Goal: Information Seeking & Learning: Learn about a topic

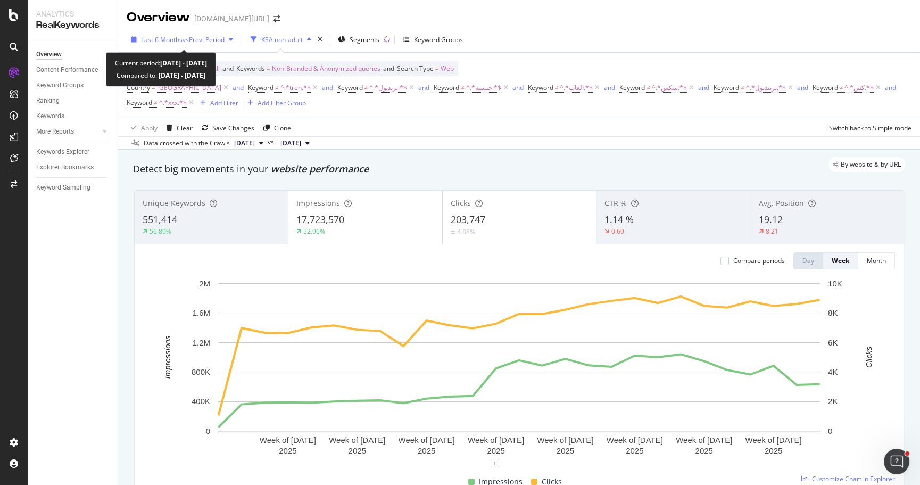
click at [208, 40] on span "vs Prev. Period" at bounding box center [204, 39] width 42 height 9
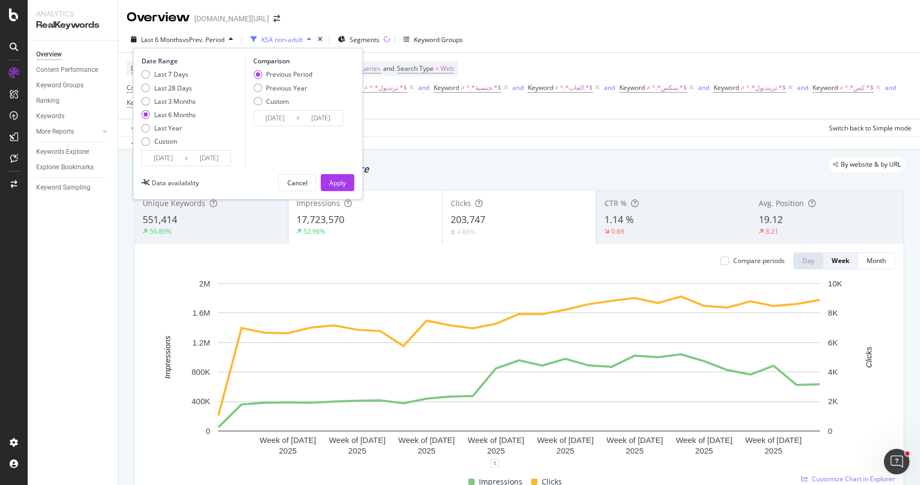
click at [208, 40] on span "vs Prev. Period" at bounding box center [204, 39] width 42 height 9
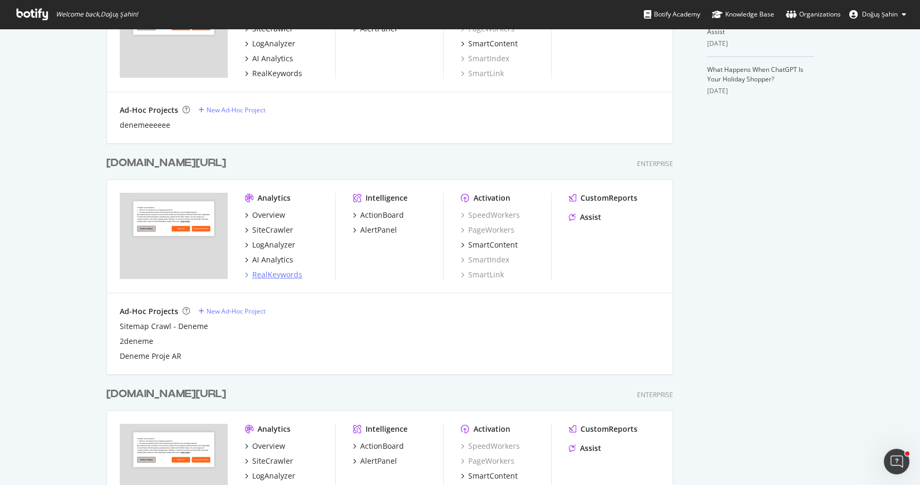
click at [286, 274] on div "RealKeywords" at bounding box center [277, 274] width 50 height 11
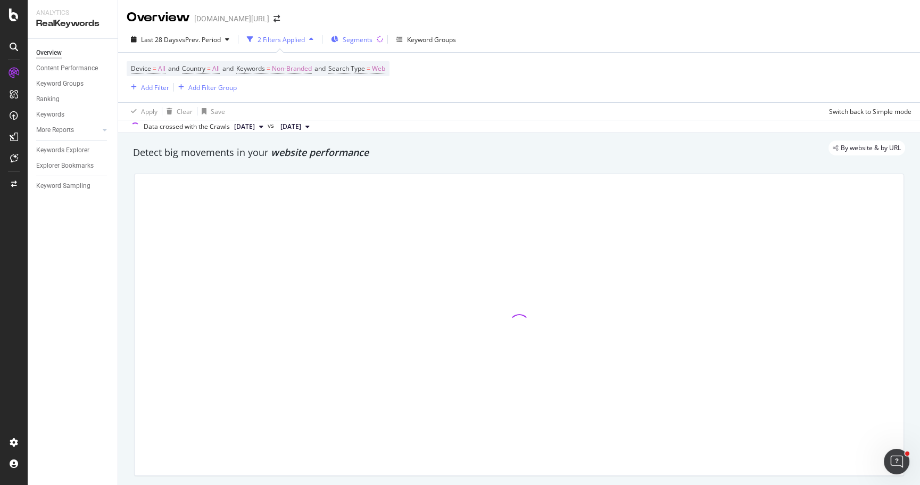
click at [352, 31] on button "Segments" at bounding box center [352, 39] width 50 height 17
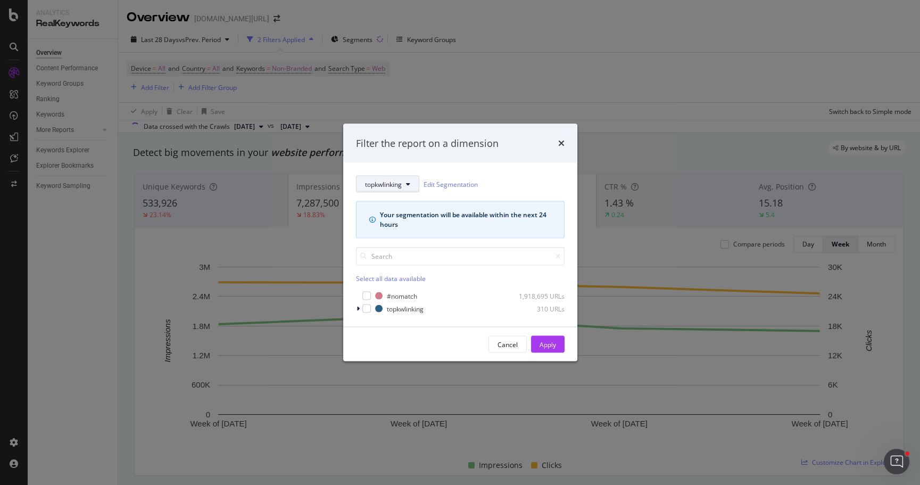
click at [389, 185] on span "topkwlinking" at bounding box center [383, 183] width 37 height 9
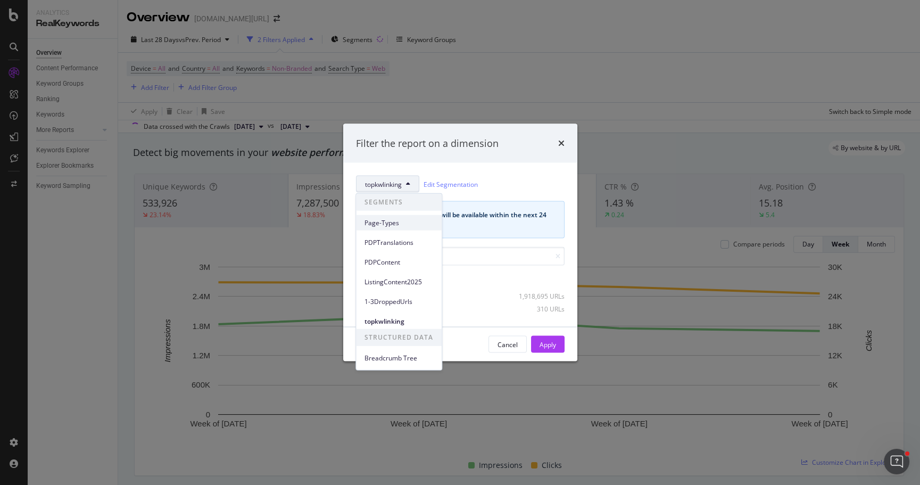
click at [400, 218] on span "Page-Types" at bounding box center [399, 223] width 69 height 10
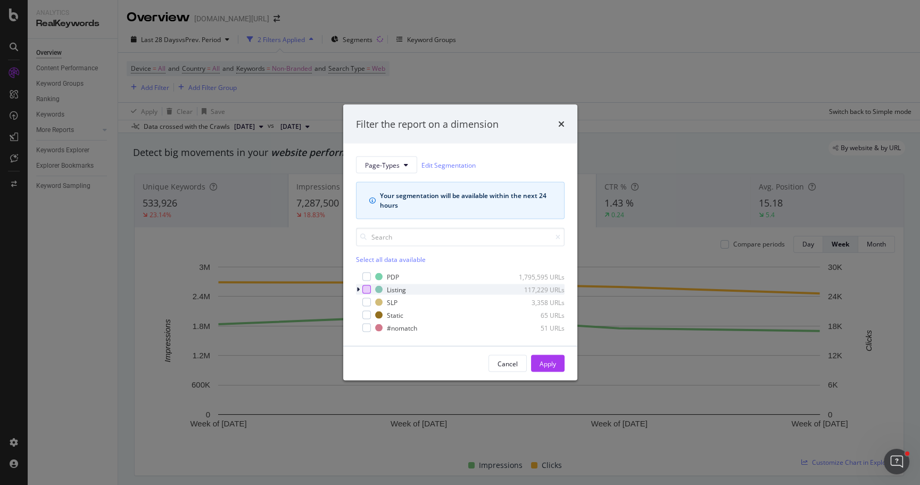
click at [365, 287] on div "modal" at bounding box center [366, 289] width 9 height 9
click at [559, 361] on button "Apply" at bounding box center [548, 363] width 34 height 17
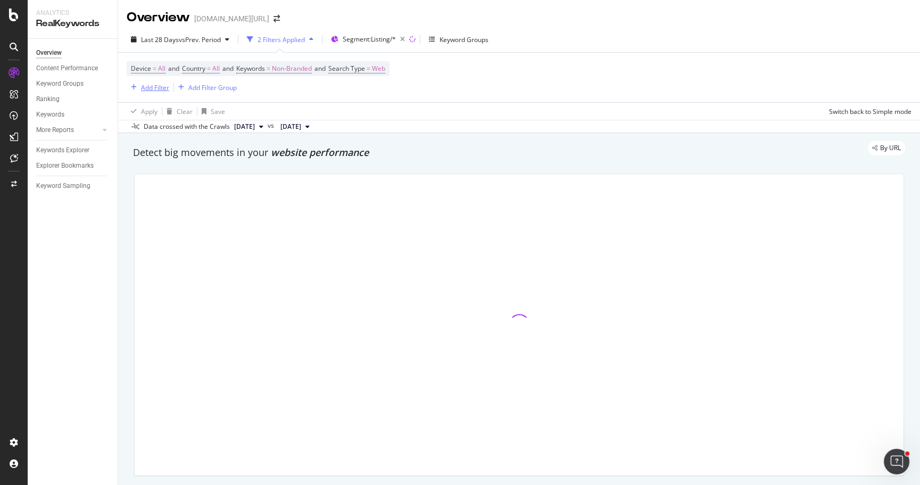
click at [158, 91] on div "Add Filter" at bounding box center [155, 87] width 28 height 9
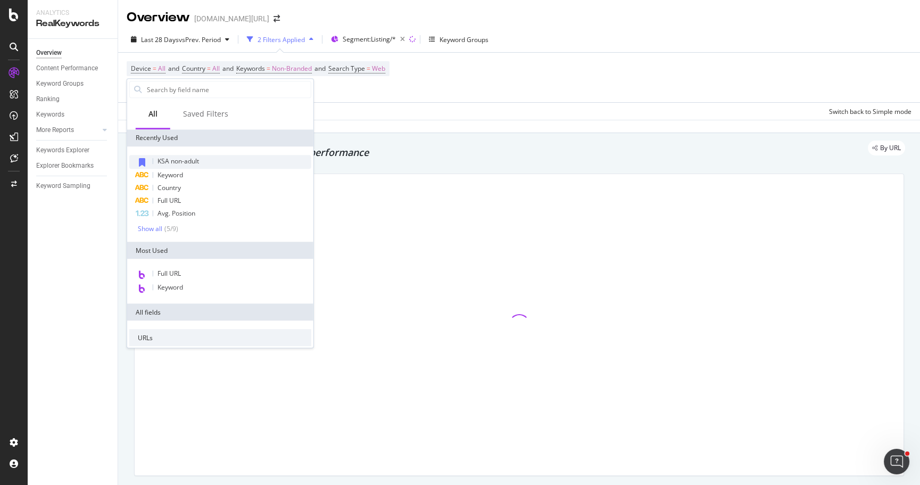
click at [240, 160] on div "KSA non-adult" at bounding box center [220, 162] width 182 height 14
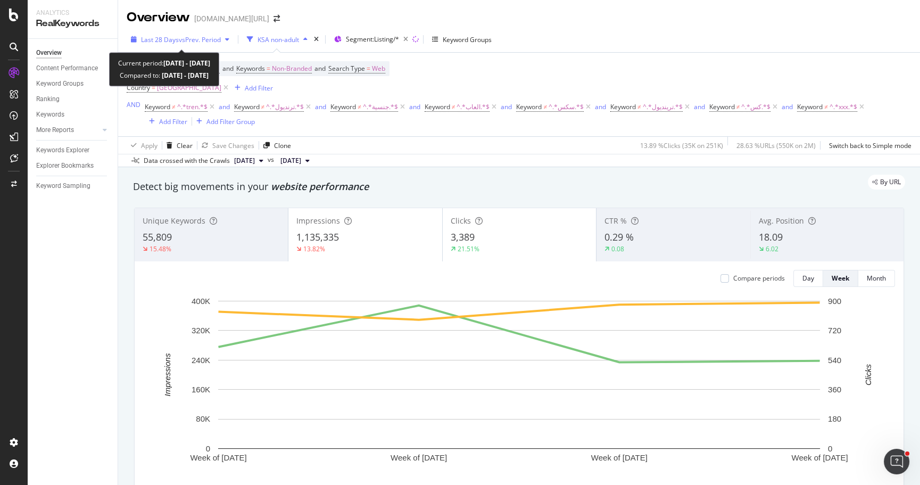
click at [219, 43] on div "Last 28 Days vs Prev. Period" at bounding box center [181, 39] width 80 height 9
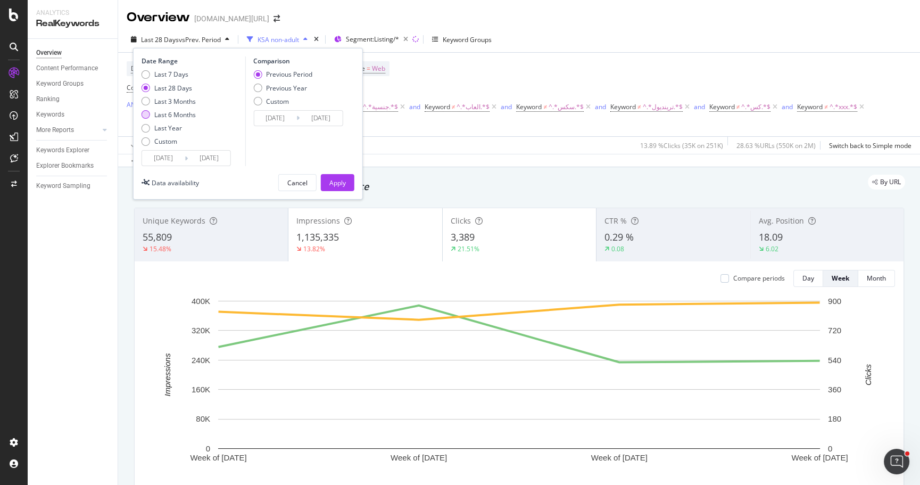
click at [180, 112] on div "Last 6 Months" at bounding box center [175, 114] width 42 height 9
type input "[DATE]"
click at [344, 183] on div "Apply" at bounding box center [337, 182] width 17 height 9
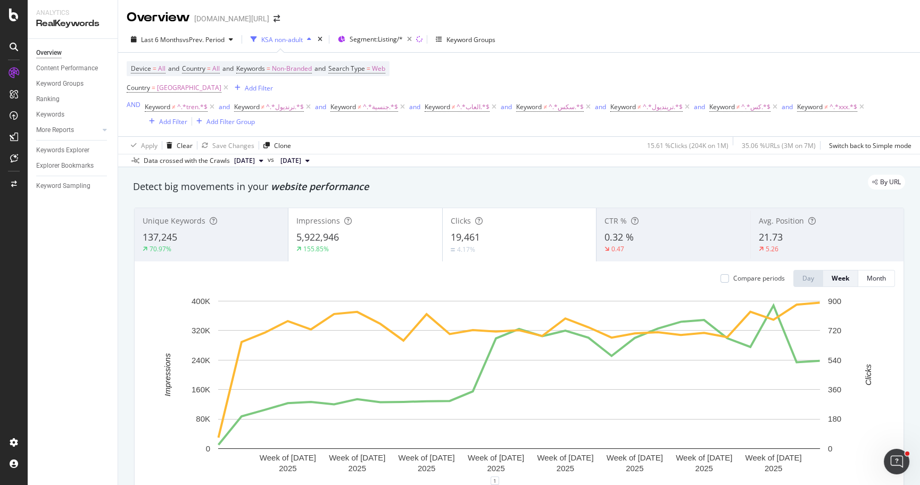
click at [382, 237] on div "5,922,946" at bounding box center [364, 237] width 137 height 14
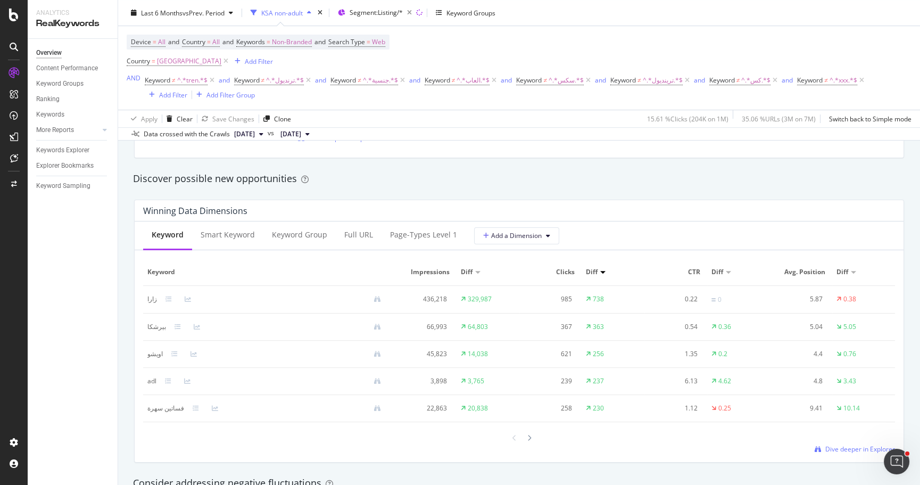
scroll to position [946, 0]
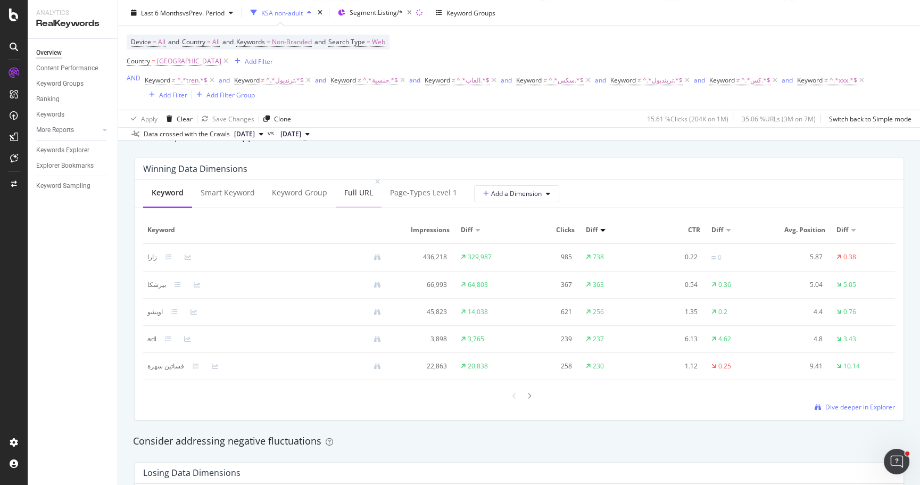
click at [357, 189] on div "Full URL" at bounding box center [358, 192] width 29 height 11
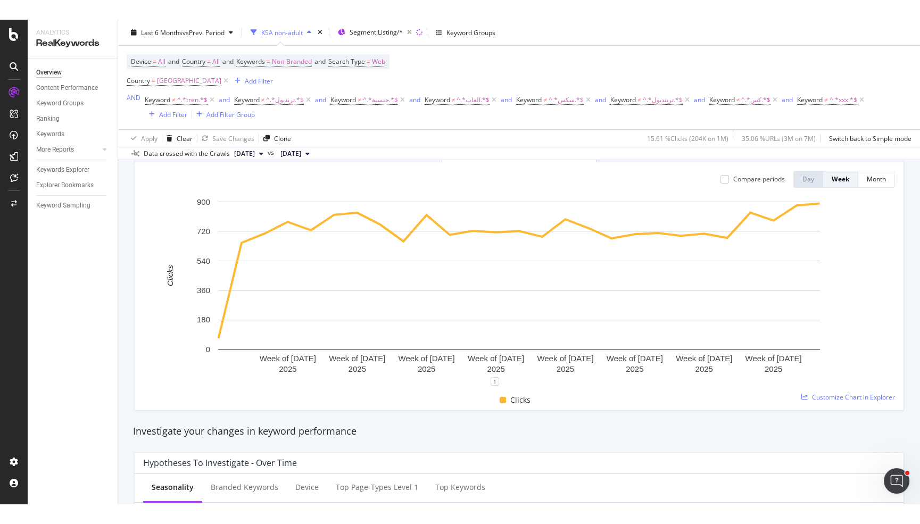
scroll to position [0, 0]
